Goal: Task Accomplishment & Management: Complete application form

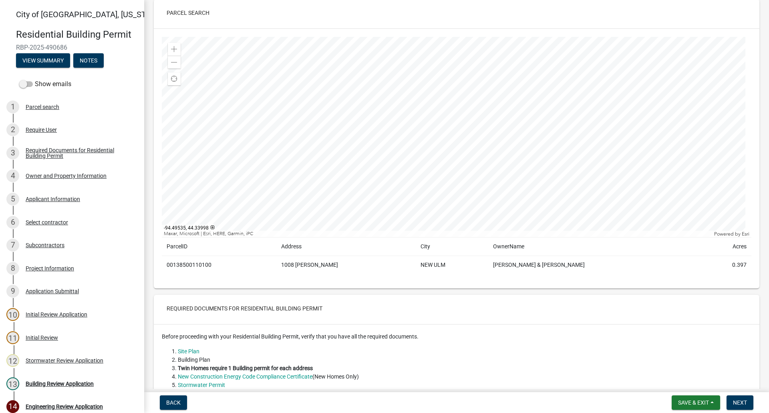
scroll to position [40, 0]
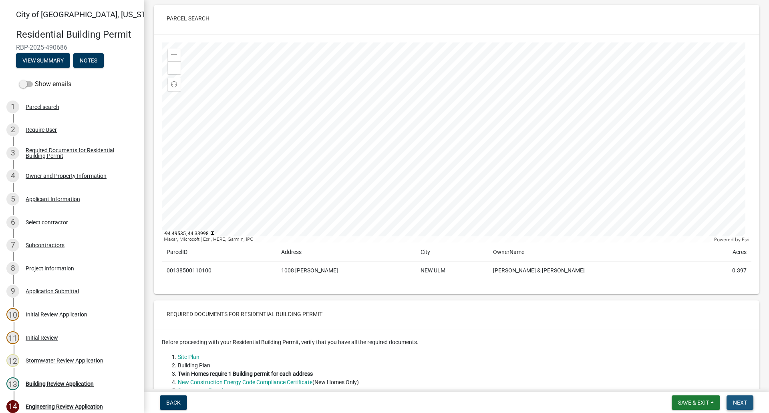
click at [743, 402] on span "Next" at bounding box center [740, 402] width 14 height 6
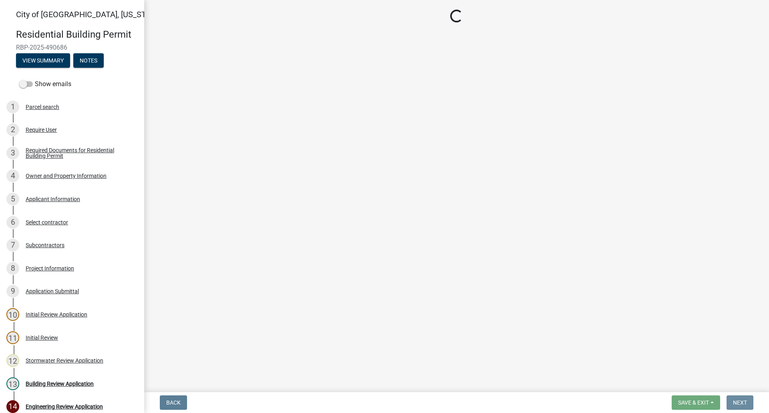
scroll to position [0, 0]
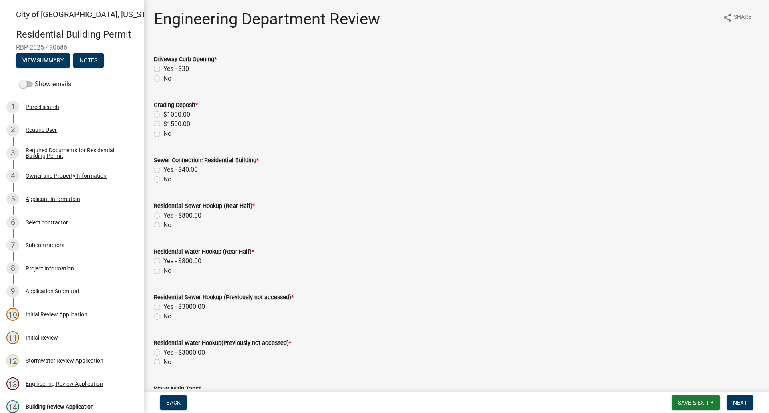
click at [163, 67] on label "Yes - $30" at bounding box center [176, 69] width 26 height 10
click at [163, 67] on input "Yes - $30" at bounding box center [165, 66] width 5 height 5
radio input "true"
click at [163, 132] on label "No" at bounding box center [167, 134] width 8 height 10
click at [163, 132] on input "No" at bounding box center [165, 131] width 5 height 5
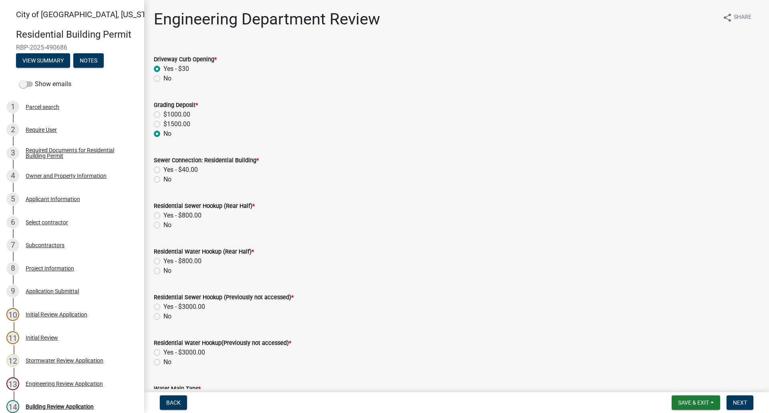
radio input "true"
click at [163, 171] on label "Yes - $40.00" at bounding box center [180, 170] width 34 height 10
click at [163, 170] on input "Yes - $40.00" at bounding box center [165, 167] width 5 height 5
radio input "true"
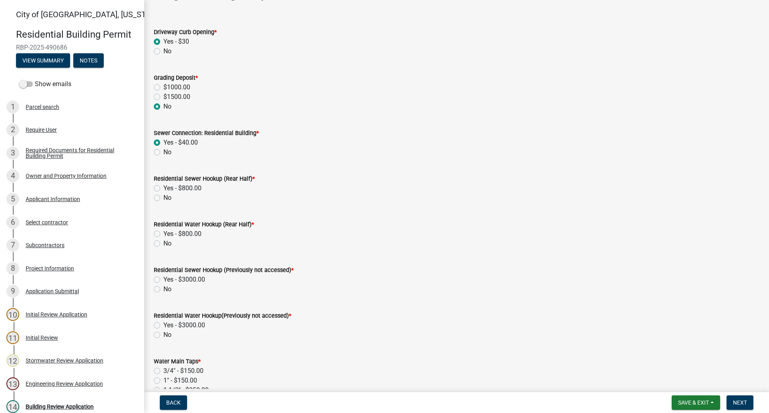
scroll to position [40, 0]
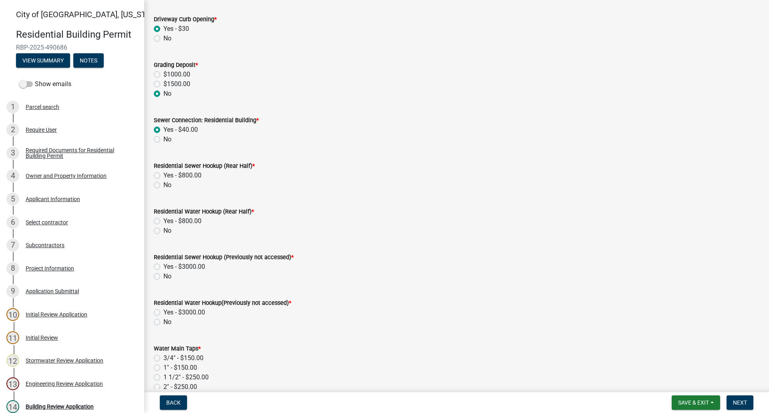
click at [163, 185] on label "No" at bounding box center [167, 185] width 8 height 10
click at [163, 185] on input "No" at bounding box center [165, 182] width 5 height 5
radio input "true"
click at [163, 231] on label "No" at bounding box center [167, 231] width 8 height 10
click at [163, 231] on input "No" at bounding box center [165, 228] width 5 height 5
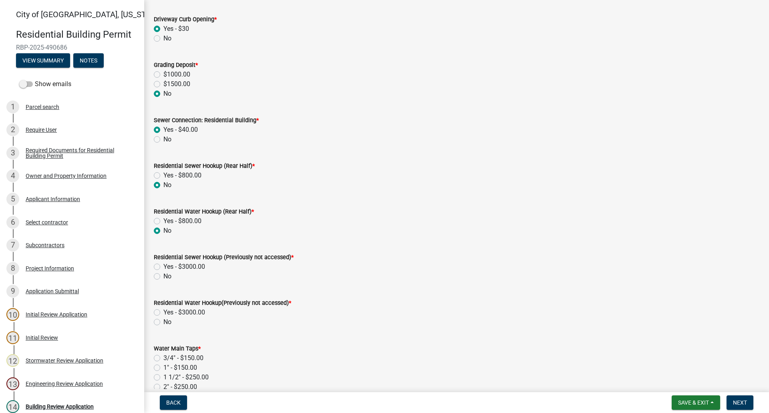
radio input "true"
click at [163, 279] on label "No" at bounding box center [167, 276] width 8 height 10
click at [163, 277] on input "No" at bounding box center [165, 273] width 5 height 5
radio input "true"
click at [163, 321] on label "No" at bounding box center [167, 322] width 8 height 10
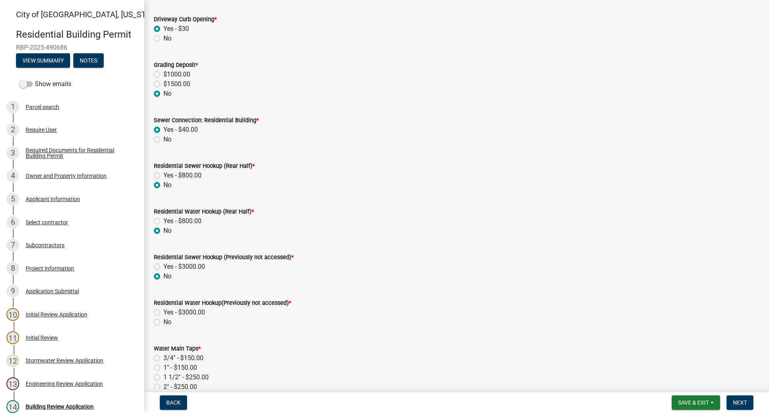
click at [163, 321] on input "No" at bounding box center [165, 319] width 5 height 5
radio input "true"
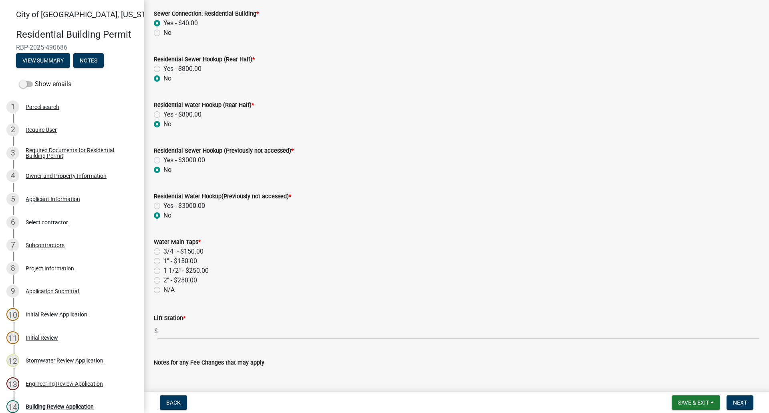
scroll to position [160, 0]
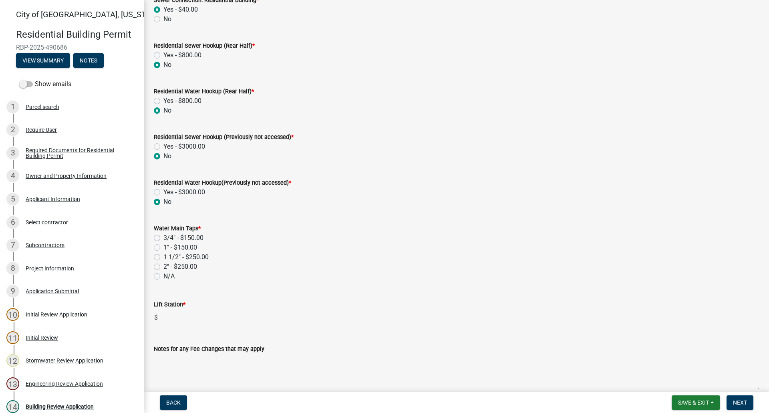
click at [163, 275] on label "N/A" at bounding box center [168, 276] width 11 height 10
click at [163, 275] on input "N/A" at bounding box center [165, 273] width 5 height 5
radio input "true"
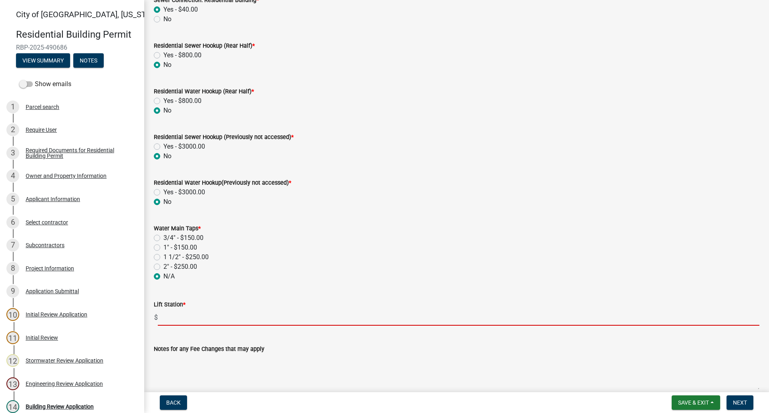
click at [173, 321] on input "text" at bounding box center [458, 317] width 601 height 16
type input "1400"
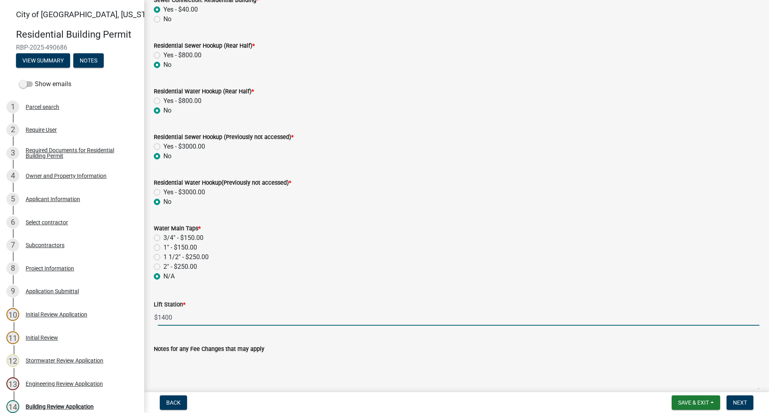
scroll to position [200, 0]
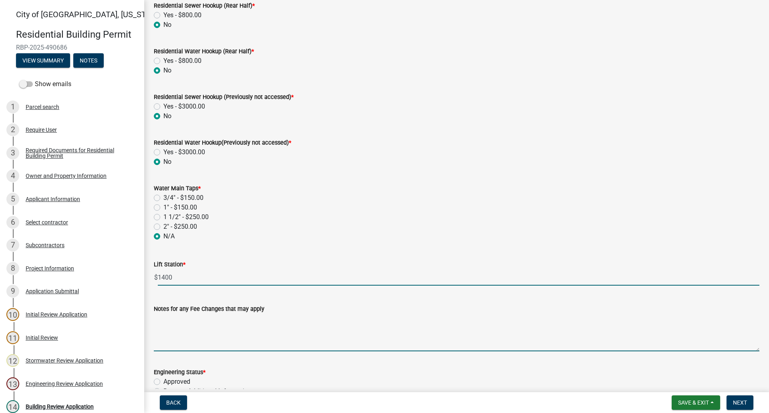
click at [222, 345] on textarea "Notes for any Fee Changes that may apply" at bounding box center [456, 332] width 605 height 38
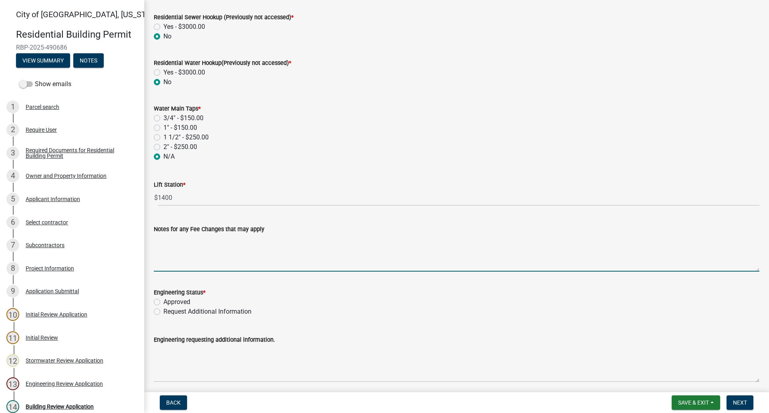
scroll to position [280, 0]
click at [163, 301] on label "Approved" at bounding box center [176, 302] width 27 height 10
click at [163, 301] on input "Approved" at bounding box center [165, 299] width 5 height 5
radio input "true"
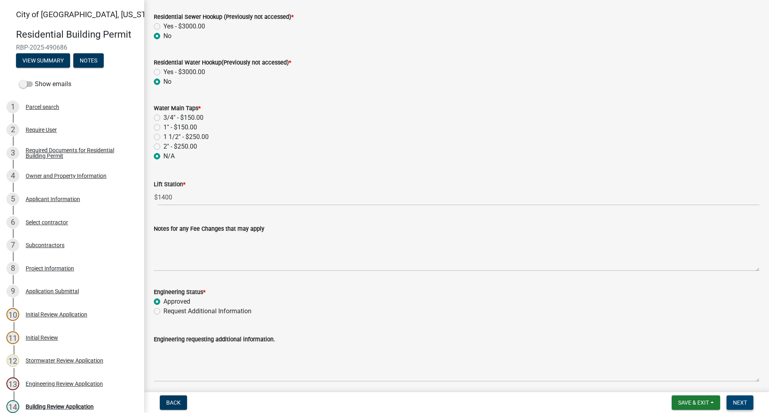
click at [739, 402] on span "Next" at bounding box center [740, 402] width 14 height 6
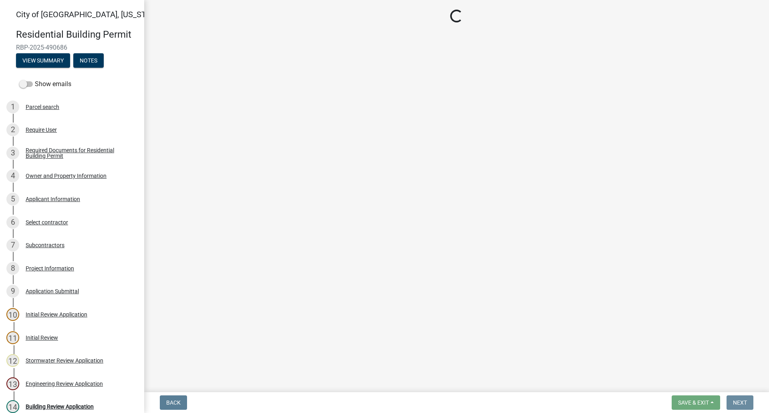
scroll to position [0, 0]
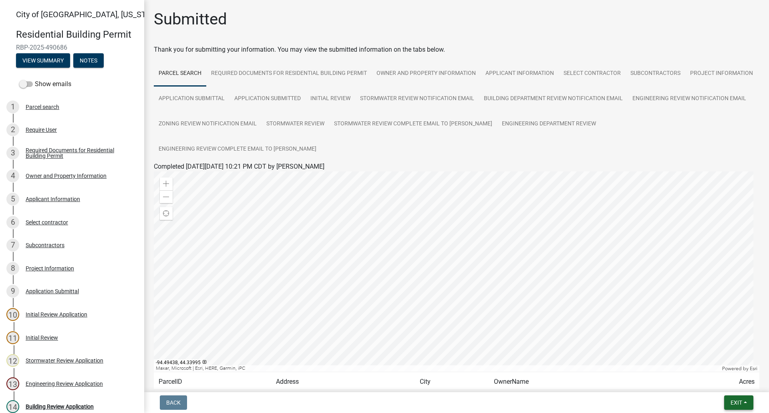
click at [741, 401] on span "Exit" at bounding box center [736, 402] width 12 height 6
click at [716, 381] on button "Save & Exit" at bounding box center [721, 381] width 64 height 19
